Goal: Find contact information: Find contact information

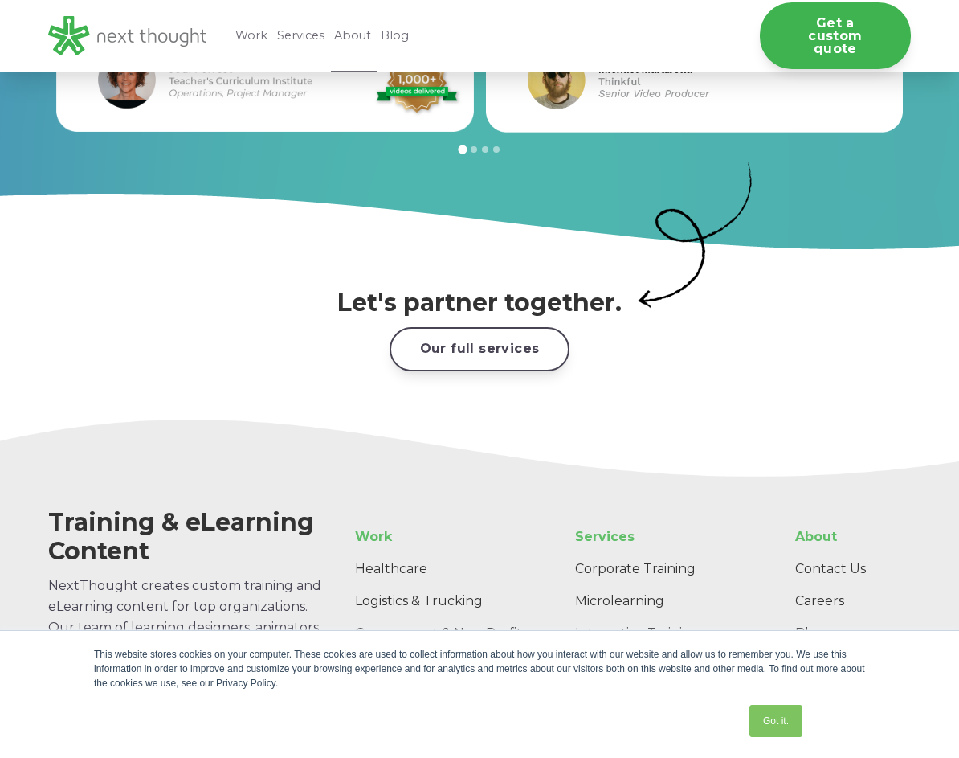
scroll to position [2338, 0]
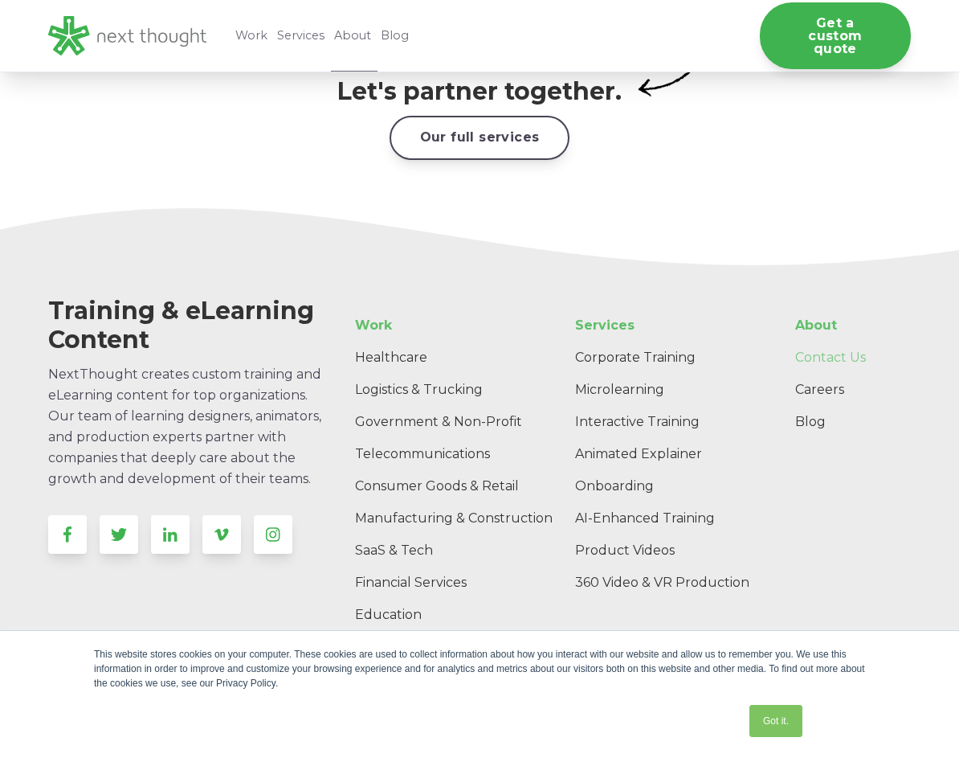
click at [856, 341] on link "Contact Us" at bounding box center [847, 357] width 129 height 32
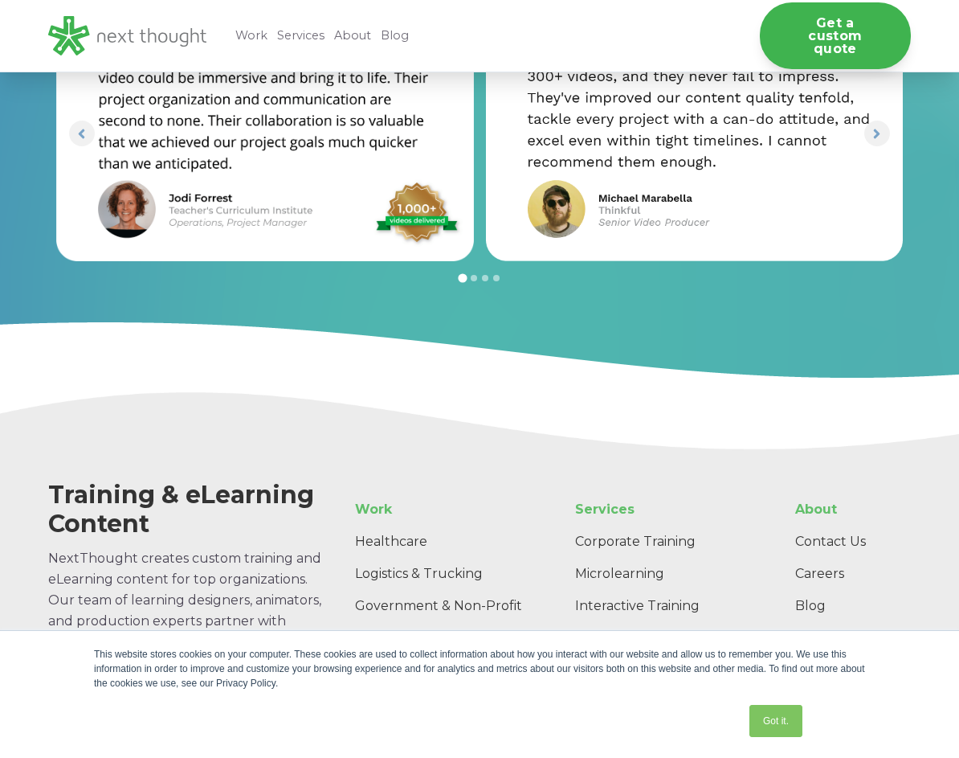
scroll to position [1542, 0]
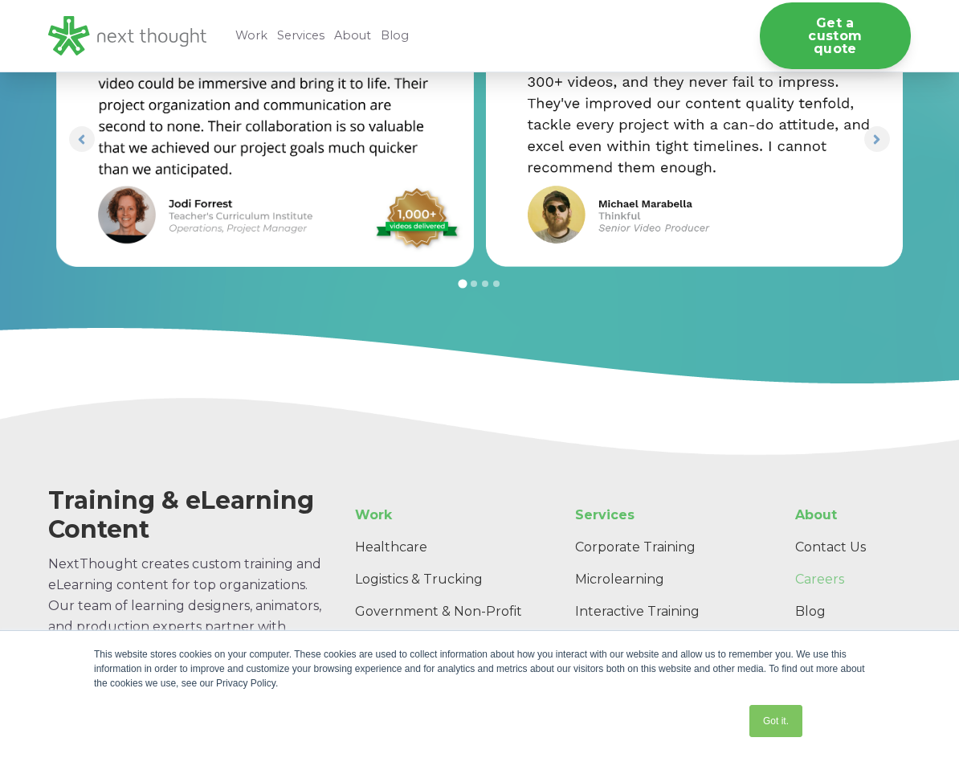
click at [833, 577] on link "Careers" at bounding box center [847, 579] width 129 height 32
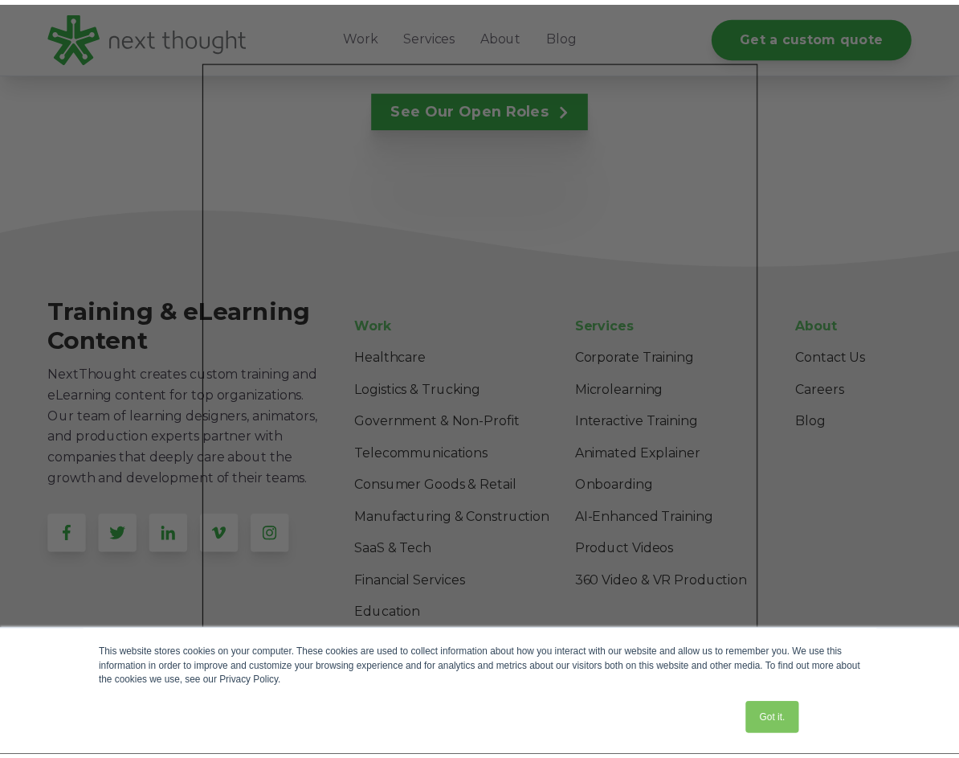
scroll to position [2796, 0]
